Goal: Entertainment & Leisure: Consume media (video, audio)

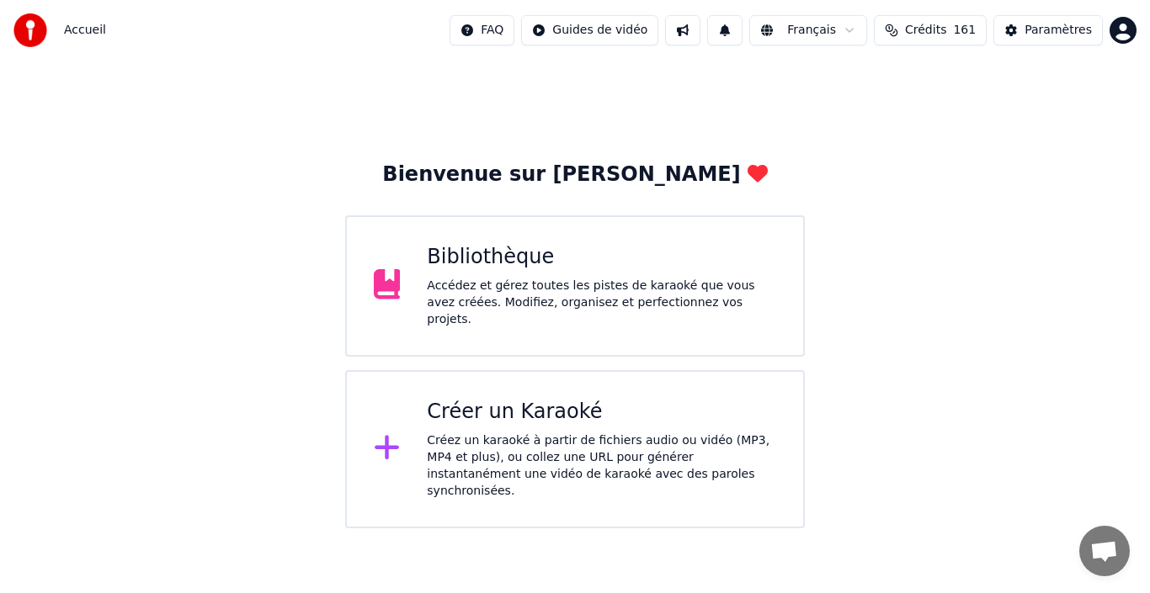
click at [561, 282] on div "Accédez et gérez toutes les pistes de karaoké que vous avez créées. Modifiez, o…" at bounding box center [601, 303] width 349 height 51
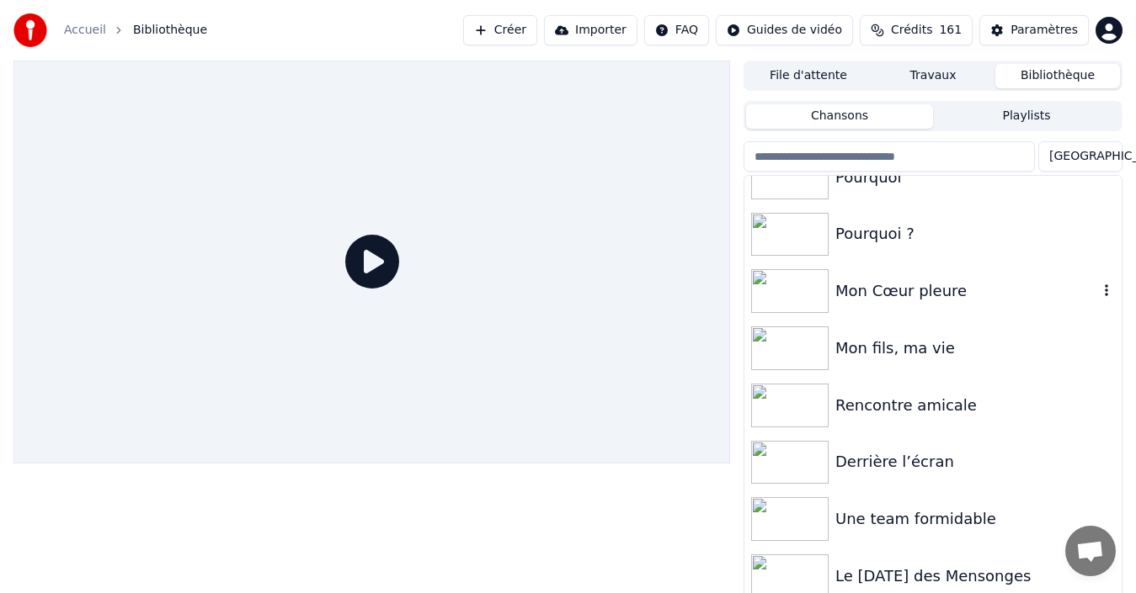
scroll to position [127, 0]
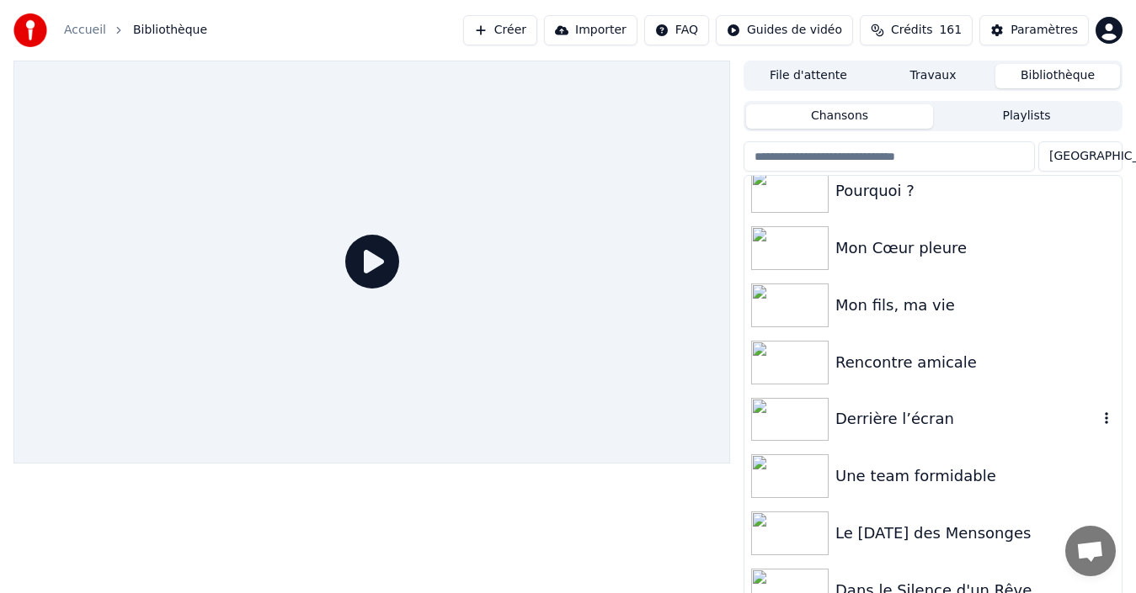
click at [903, 418] on div "Derrière l’écran" at bounding box center [966, 419] width 263 height 24
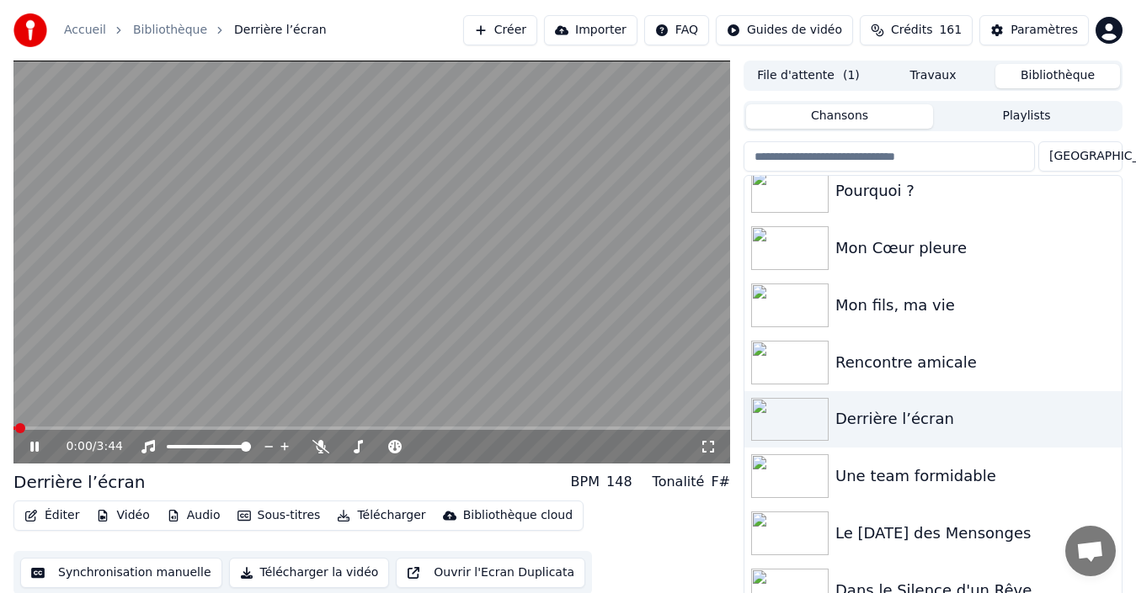
click at [36, 447] on icon at bounding box center [34, 447] width 8 height 10
click at [453, 446] on span at bounding box center [449, 447] width 10 height 10
click at [35, 447] on icon at bounding box center [34, 447] width 10 height 12
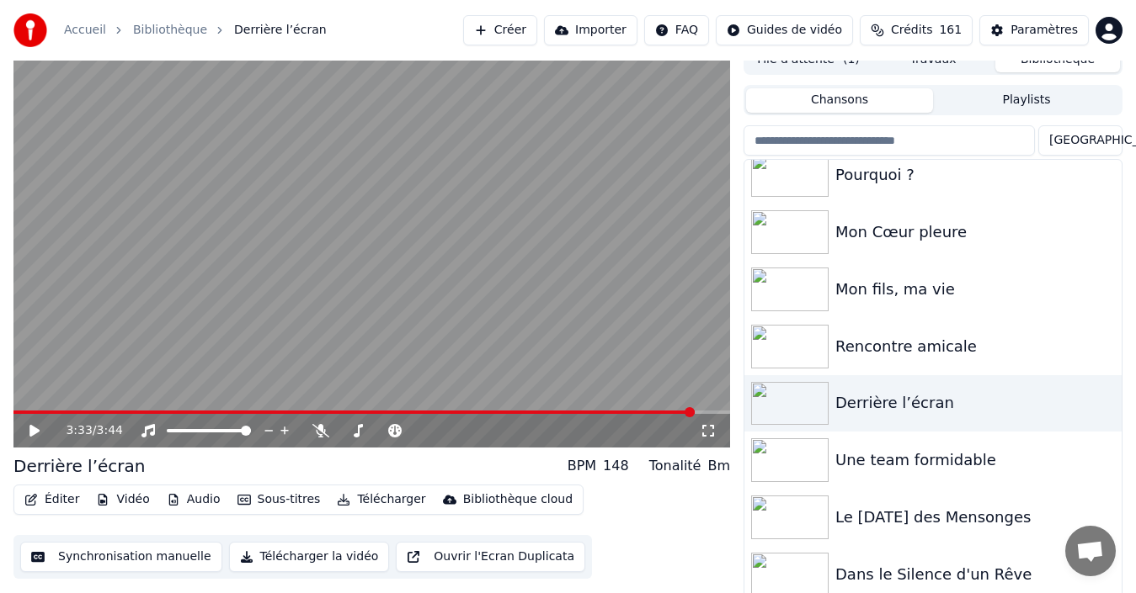
scroll to position [27, 0]
